Goal: Task Accomplishment & Management: Use online tool/utility

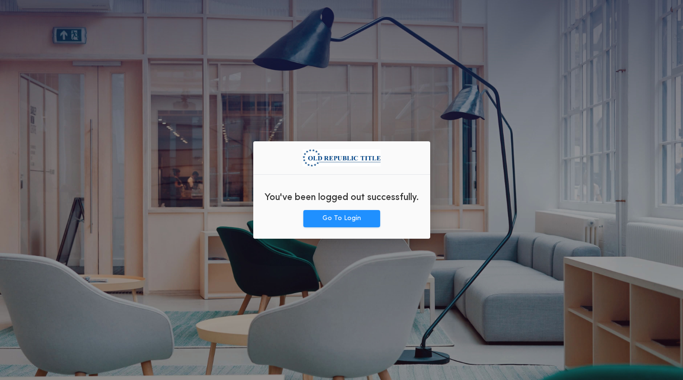
click at [319, 209] on div "You've been logged out successfully." at bounding box center [341, 196] width 177 height 28
click at [327, 217] on button "Go To Login" at bounding box center [341, 218] width 77 height 17
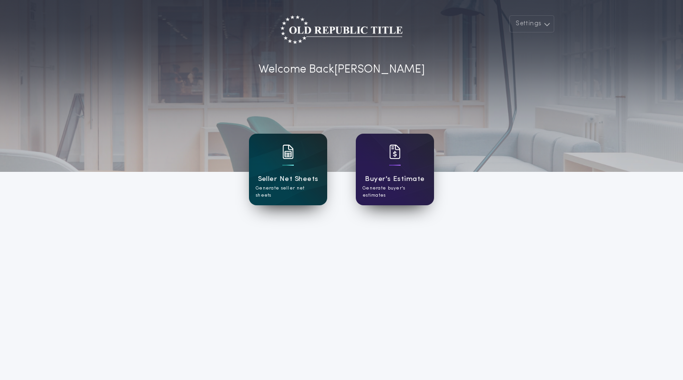
click at [276, 178] on h1 "Seller Net Sheets" at bounding box center [288, 179] width 61 height 11
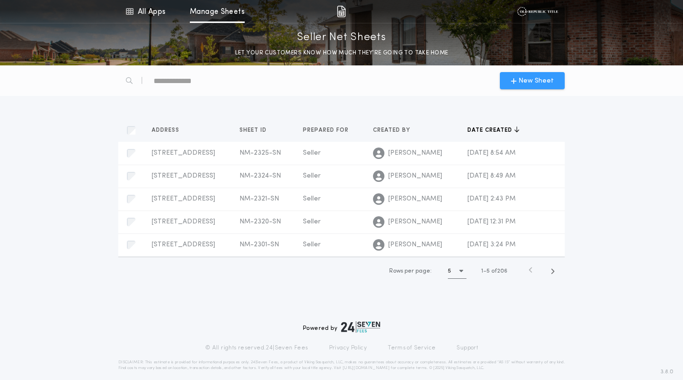
click at [530, 78] on span "New Sheet" at bounding box center [535, 81] width 35 height 10
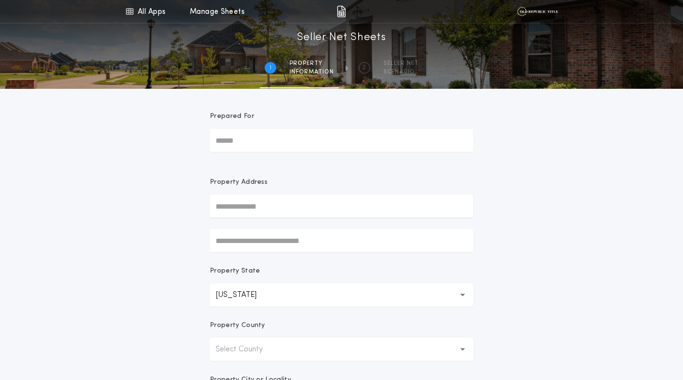
click at [282, 126] on div "Prepared For" at bounding box center [341, 120] width 263 height 17
click at [282, 129] on input "Prepared For" at bounding box center [341, 140] width 263 height 23
type input "******"
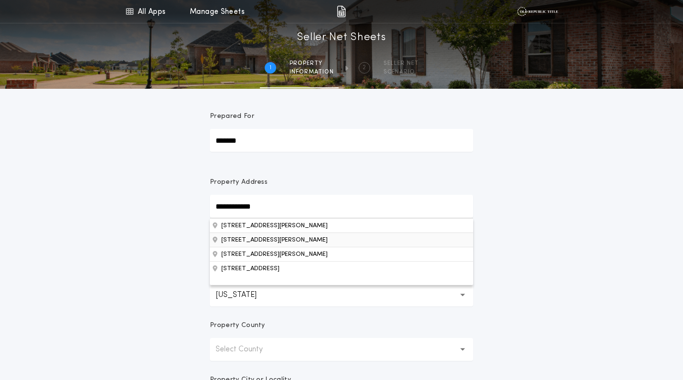
click at [279, 240] on button "601 Palomas Dr SE, Albuquerque, NM, 87108, USA" at bounding box center [341, 239] width 263 height 14
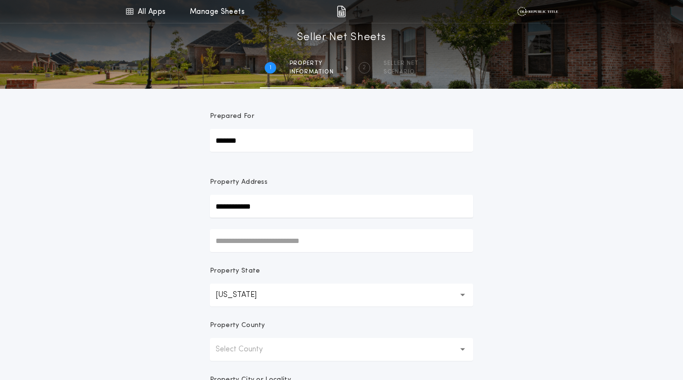
type input "**********"
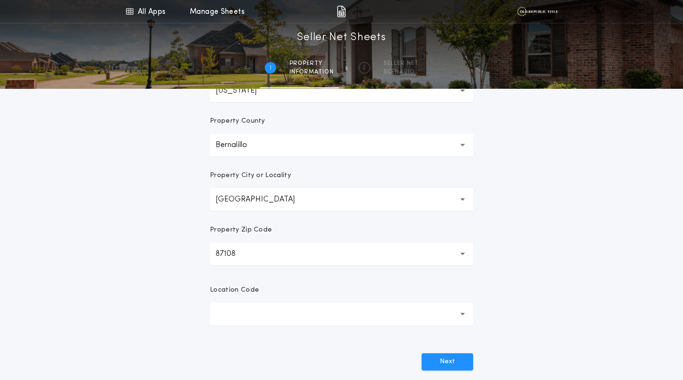
click at [260, 314] on button "button" at bounding box center [341, 313] width 263 height 23
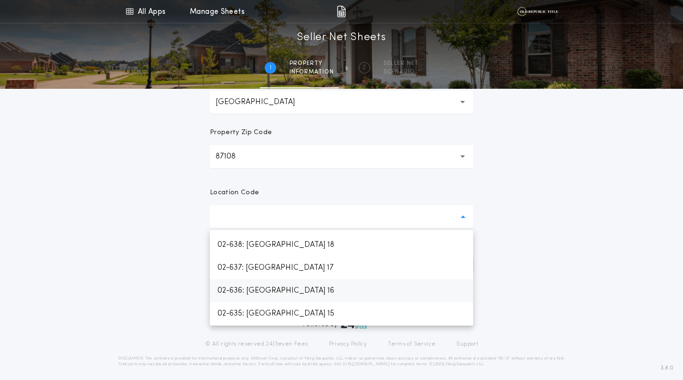
scroll to position [855, 0]
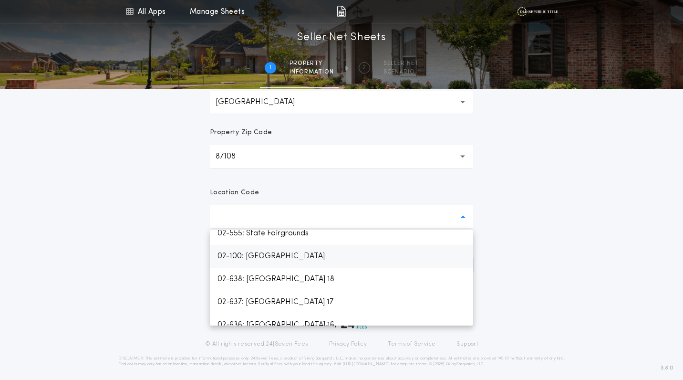
click at [264, 257] on p "02-100: Albuquerque" at bounding box center [341, 256] width 263 height 23
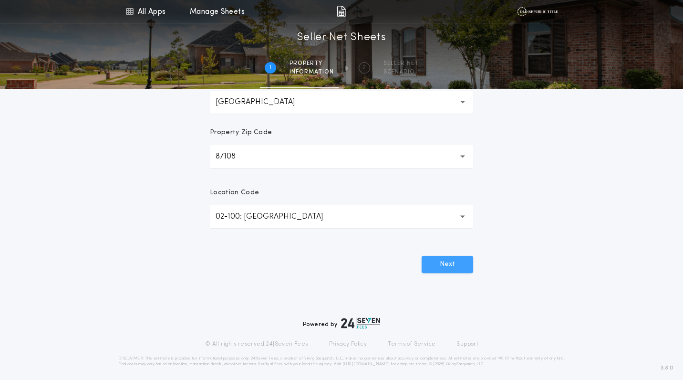
click at [446, 259] on button "Next" at bounding box center [447, 264] width 51 height 17
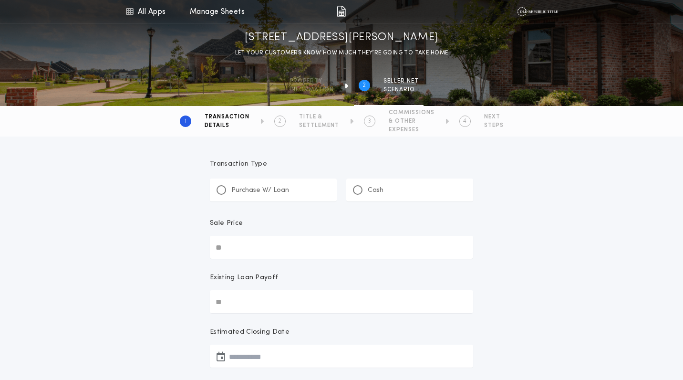
scroll to position [0, 0]
click at [264, 191] on p "Purchase W/ Loan" at bounding box center [260, 190] width 58 height 10
click at [298, 247] on input "Sale Price" at bounding box center [341, 247] width 263 height 23
paste input "text"
type input "********"
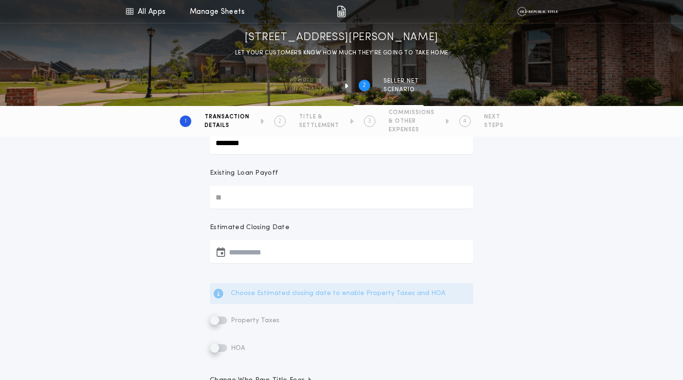
scroll to position [121, 0]
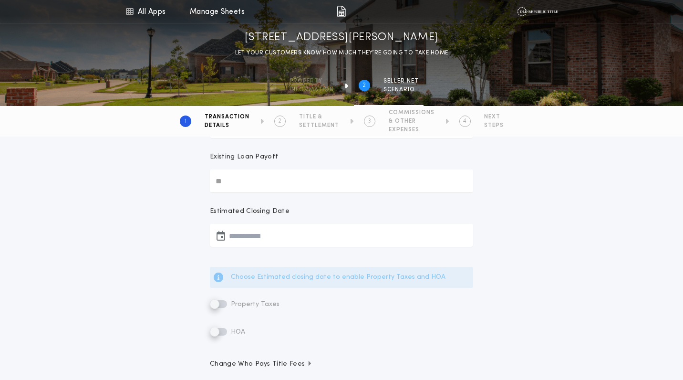
click at [250, 234] on button "button" at bounding box center [341, 235] width 263 height 23
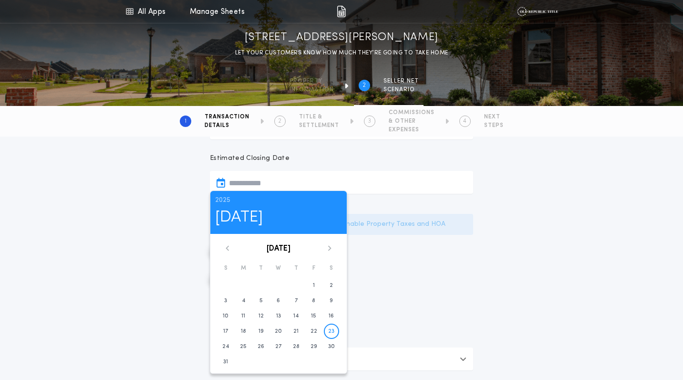
scroll to position [179, 0]
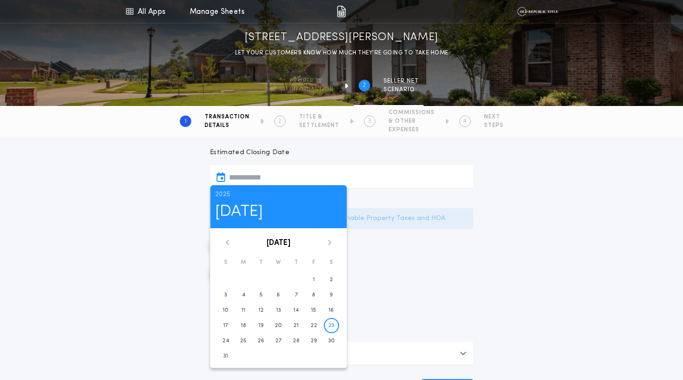
click at [329, 242] on icon at bounding box center [330, 242] width 6 height 6
click at [333, 236] on div "2025 Sat, Aug 23 September 2025 S M T W T F S 1 2 3 4 5 6 7 8 9 10 11 12 13 14 …" at bounding box center [278, 269] width 137 height 168
click at [332, 238] on div "2025 Sat, Aug 23 September 2025 S M T W T F S 1 2 3 4 5 6 7 8 9 10 11 12 13 14 …" at bounding box center [278, 269] width 137 height 168
click at [329, 239] on icon at bounding box center [330, 242] width 6 height 6
click at [315, 279] on button "3" at bounding box center [313, 279] width 15 height 15
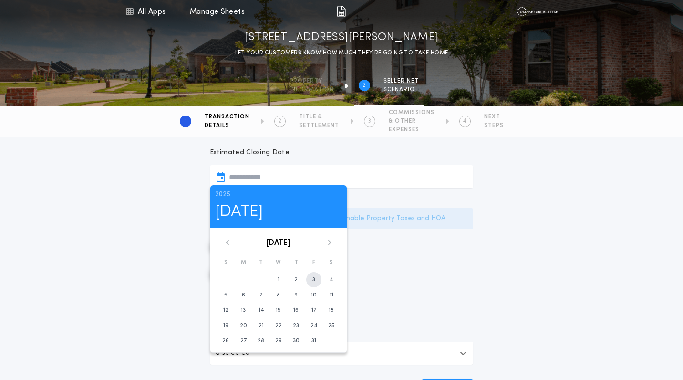
type input "**********"
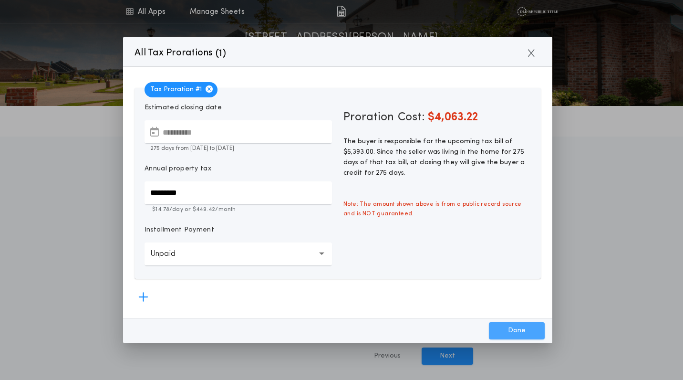
click at [526, 335] on button "Done" at bounding box center [517, 330] width 56 height 17
type input "*****"
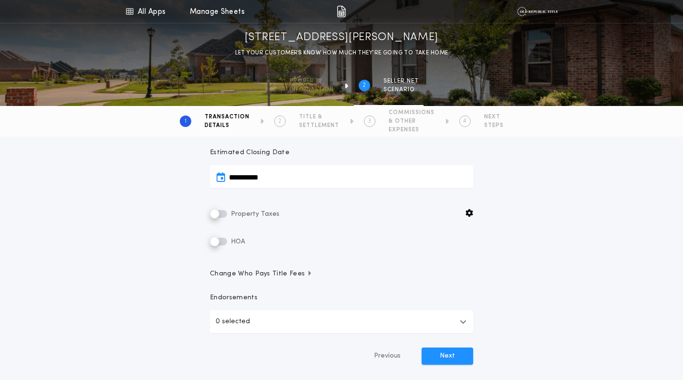
drag, startPoint x: 213, startPoint y: 36, endPoint x: 482, endPoint y: 37, distance: 268.9
click at [482, 37] on div "601 Palomas Dr SE, Albuquerque, NM 87108 LET YOUR CUSTOMERS KNOW HOW MUCH THEY’…" at bounding box center [341, 44] width 683 height 28
copy h1 "601 Palomas Dr SE, Albuquerque, NM 87108"
click at [439, 358] on button "Next" at bounding box center [447, 355] width 51 height 17
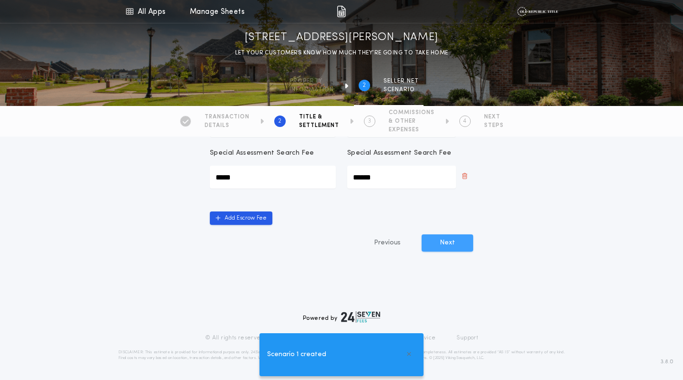
scroll to position [299, 0]
click at [455, 236] on button "Next" at bounding box center [447, 242] width 51 height 17
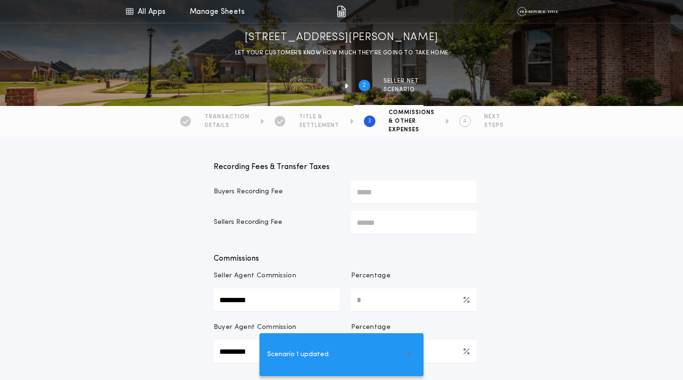
type input "*******"
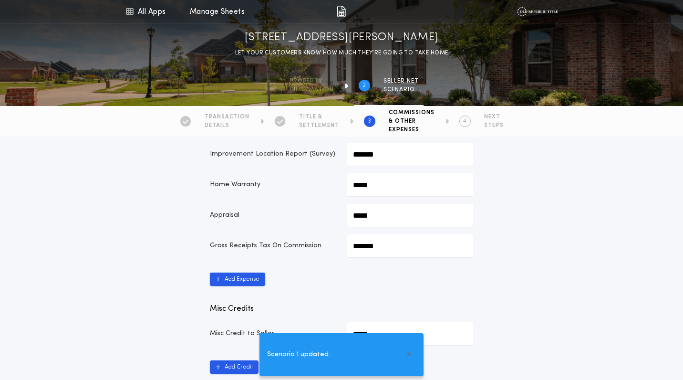
scroll to position [431, 0]
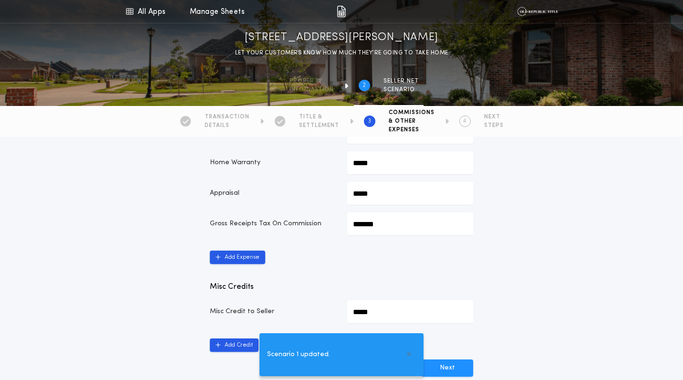
click at [242, 247] on div "Add Expense" at bounding box center [341, 253] width 263 height 21
click at [242, 253] on button "Add Expense" at bounding box center [237, 256] width 55 height 13
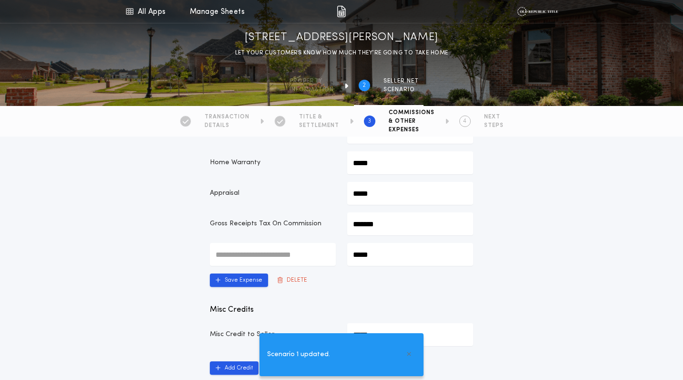
click at [248, 244] on input "text" at bounding box center [273, 254] width 126 height 23
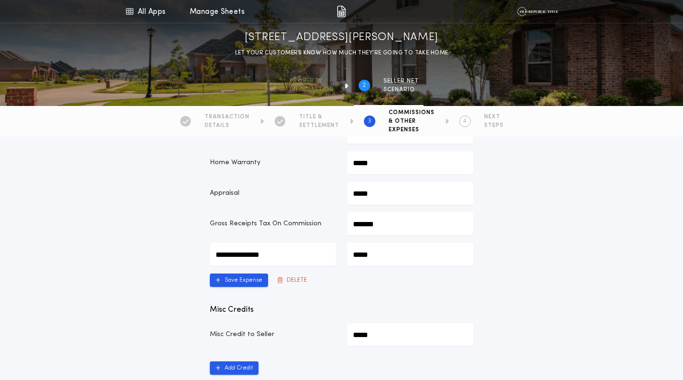
type input "**********"
type input "*******"
click at [235, 286] on button "Save Expense" at bounding box center [239, 279] width 58 height 13
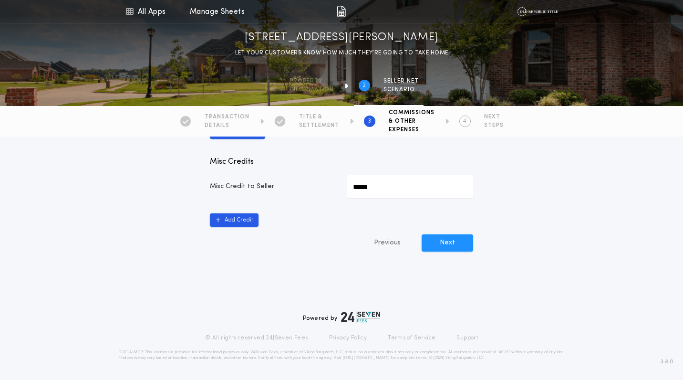
scroll to position [586, 0]
click at [437, 247] on button "Next" at bounding box center [447, 242] width 51 height 17
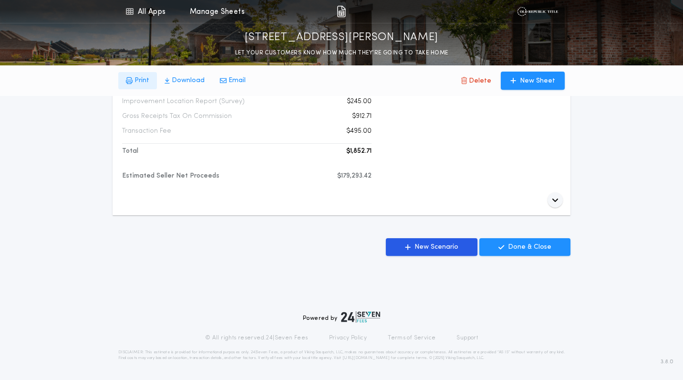
scroll to position [566, 0]
click at [176, 85] on button "Download" at bounding box center [184, 80] width 55 height 17
